Goal: Task Accomplishment & Management: Manage account settings

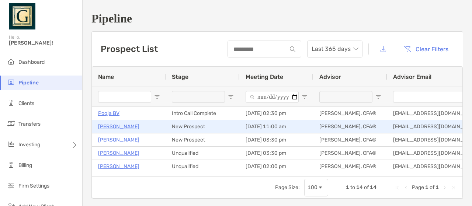
click at [131, 126] on p "[PERSON_NAME]" at bounding box center [118, 126] width 41 height 9
click at [113, 128] on p "[PERSON_NAME]" at bounding box center [118, 126] width 41 height 9
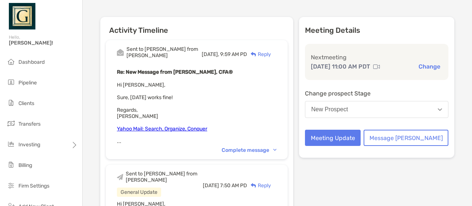
scroll to position [66, 0]
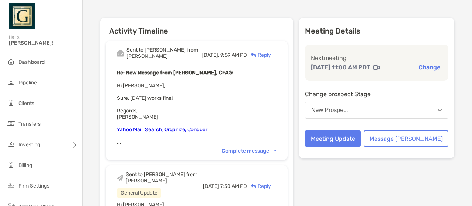
click at [277, 148] on div "Complete message" at bounding box center [249, 151] width 55 height 6
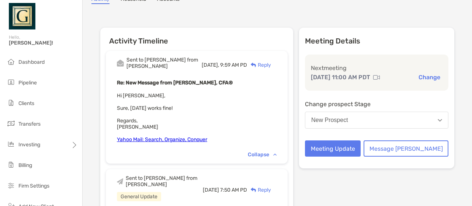
scroll to position [55, 0]
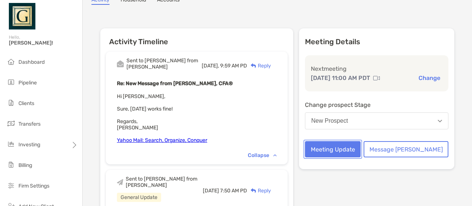
click at [361, 157] on button "Meeting Update" at bounding box center [333, 149] width 56 height 16
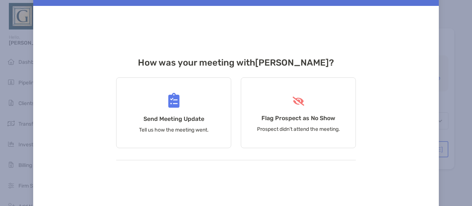
click at [472, 39] on div "Updates About Pranay Prakash How was your meeting with Pranay ? Send Meeting Up…" at bounding box center [236, 103] width 472 height 206
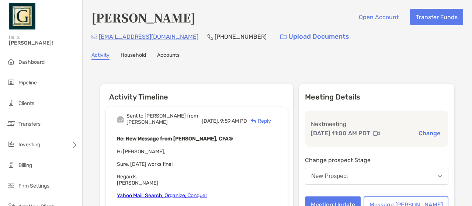
click at [430, 138] on div "[DATE] 11:00 AM PDT Change" at bounding box center [377, 133] width 132 height 9
click at [423, 136] on button "Change" at bounding box center [429, 133] width 26 height 8
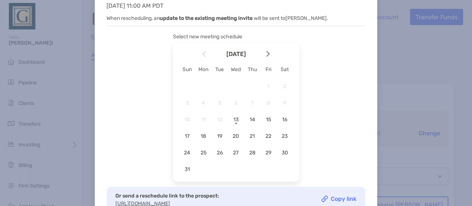
click at [423, 136] on div "Reschedule Your Meeting with Pranay Current meeting Wed, Aug 20, 2025 11:00 AM …" at bounding box center [236, 103] width 472 height 206
click at [208, 151] on span "25" at bounding box center [203, 153] width 13 height 6
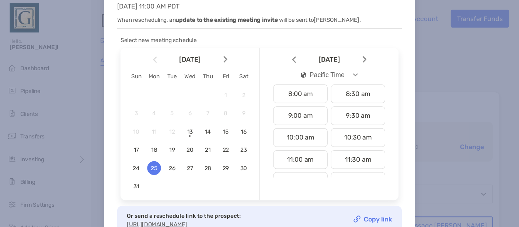
scroll to position [168, 0]
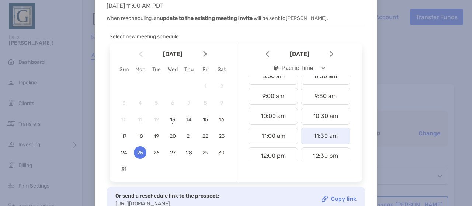
click at [331, 133] on div "11:30 am" at bounding box center [325, 136] width 49 height 17
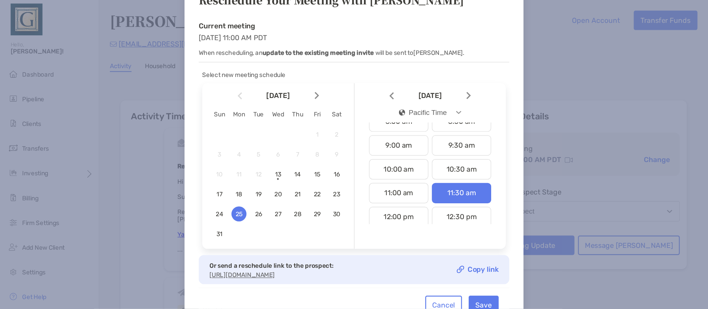
scroll to position [170, 0]
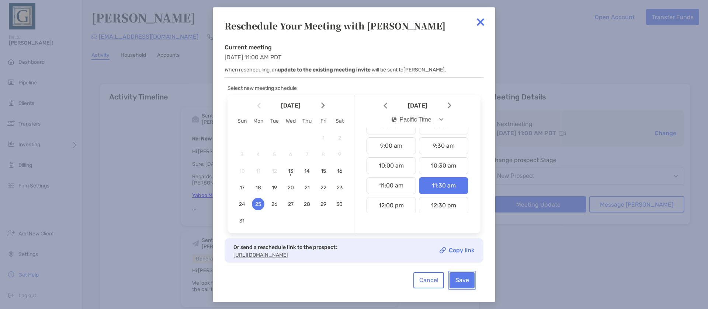
click at [458, 206] on button "Save" at bounding box center [462, 281] width 25 height 16
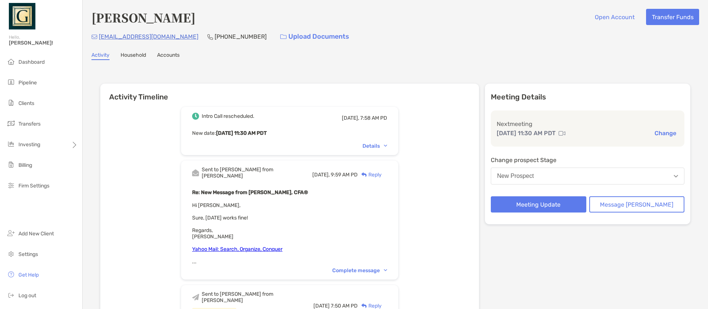
click at [217, 147] on div "Details" at bounding box center [289, 146] width 195 height 6
click at [19, 80] on span "Pipeline" at bounding box center [27, 83] width 18 height 6
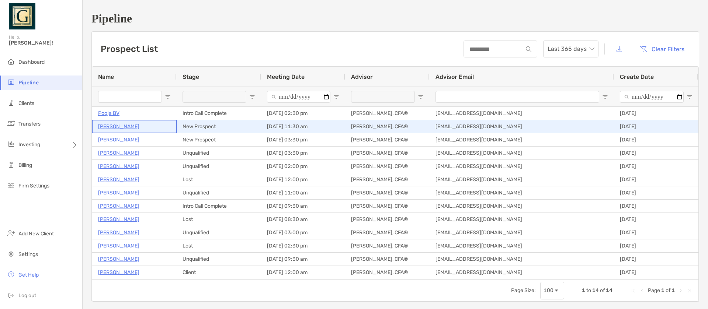
click at [128, 127] on p "[PERSON_NAME]" at bounding box center [118, 126] width 41 height 9
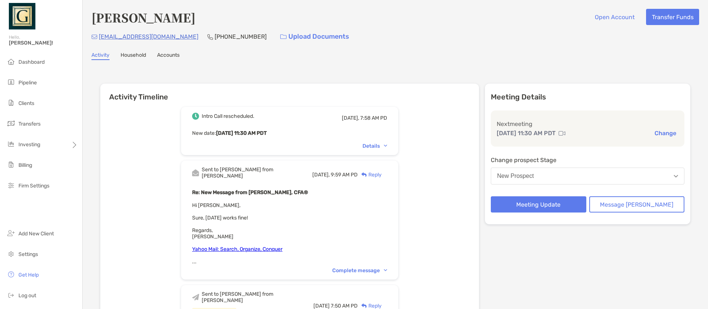
click at [215, 39] on p "[PHONE_NUMBER]" at bounding box center [241, 36] width 52 height 9
drag, startPoint x: 177, startPoint y: 34, endPoint x: 222, endPoint y: 36, distance: 45.0
click at [222, 36] on div "[EMAIL_ADDRESS][DOMAIN_NAME] [PHONE_NUMBER] Upload Documents" at bounding box center [395, 37] width 608 height 16
copy p "[PHONE_NUMBER]"
click at [467, 124] on div "Intro Call rescheduled. [DATE], 7:58 AM PD New date : [DATE] 11:30 AM PDT Detai…" at bounding box center [289, 283] width 379 height 365
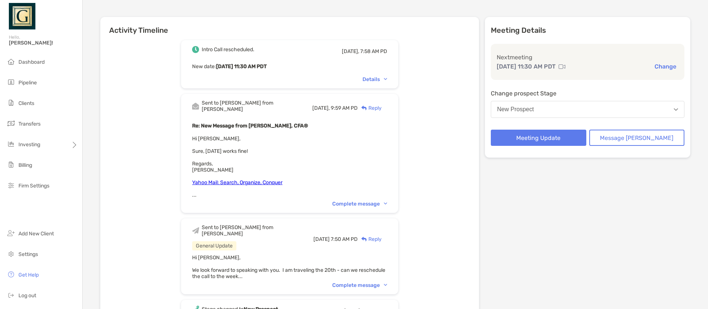
scroll to position [67, 0]
click at [382, 104] on div "Reply" at bounding box center [370, 108] width 24 height 8
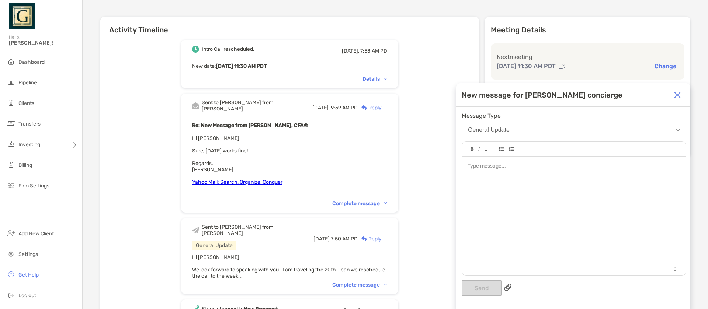
drag, startPoint x: 522, startPoint y: 126, endPoint x: 511, endPoint y: 129, distance: 10.6
click at [511, 129] on button "General Update" at bounding box center [574, 130] width 225 height 17
click at [420, 109] on div "Intro Call rescheduled. [DATE], 7:58 AM PD New date : [DATE] 11:30 AM PDT Detai…" at bounding box center [289, 216] width 379 height 365
click at [498, 183] on div at bounding box center [574, 213] width 224 height 112
click at [482, 289] on button "Send" at bounding box center [482, 288] width 40 height 16
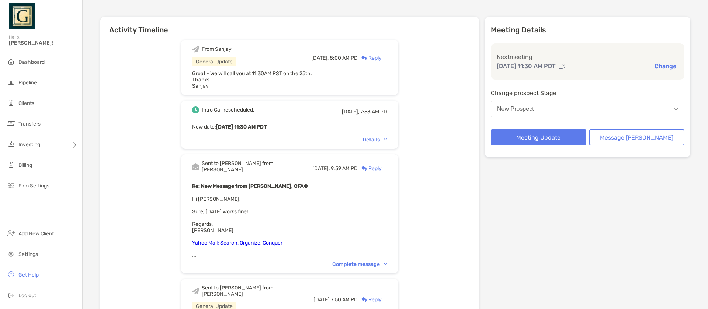
scroll to position [0, 0]
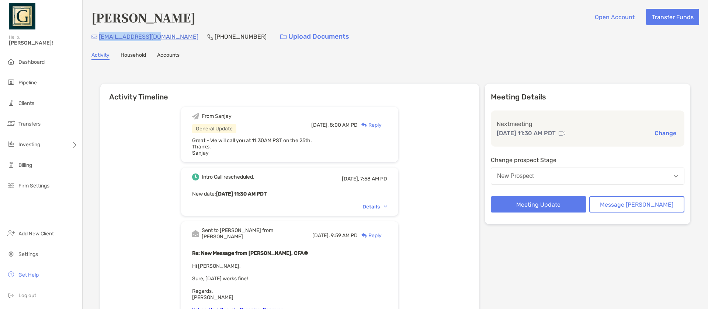
drag, startPoint x: 99, startPoint y: 36, endPoint x: 160, endPoint y: 35, distance: 60.5
click at [160, 35] on p "[EMAIL_ADDRESS][DOMAIN_NAME]" at bounding box center [149, 36] width 100 height 9
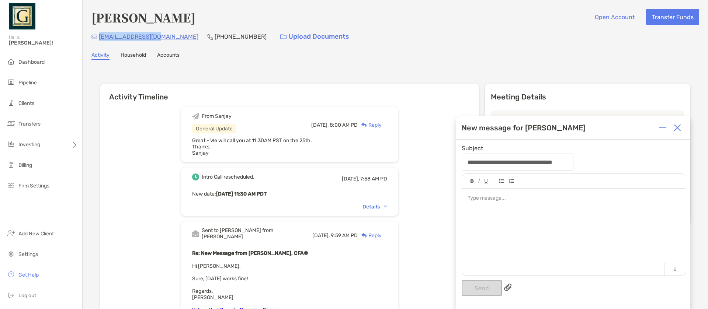
drag, startPoint x: 99, startPoint y: 35, endPoint x: 162, endPoint y: 37, distance: 62.3
click at [162, 37] on div "[EMAIL_ADDRESS][DOMAIN_NAME] [PHONE_NUMBER] Upload Documents" at bounding box center [395, 37] width 608 height 16
copy p "[EMAIL_ADDRESS][DOMAIN_NAME]"
